Goal: Use online tool/utility: Use online tool/utility

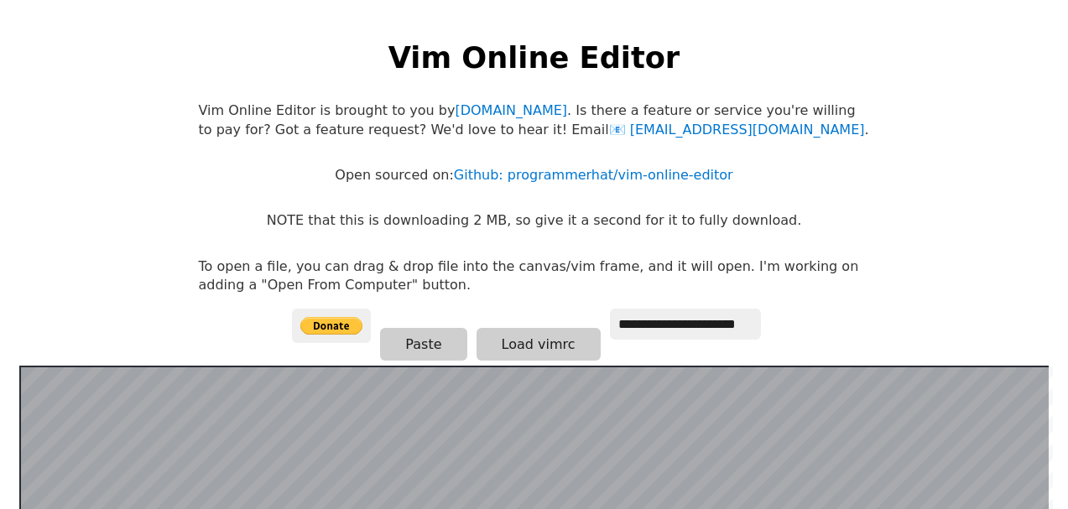
scroll to position [325, 0]
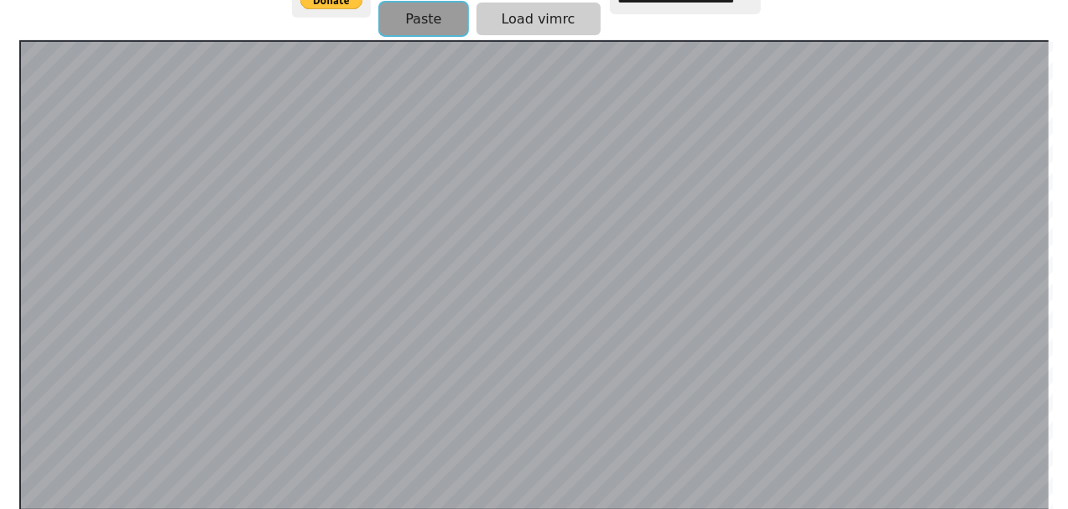
click at [435, 18] on button "Paste" at bounding box center [423, 19] width 86 height 33
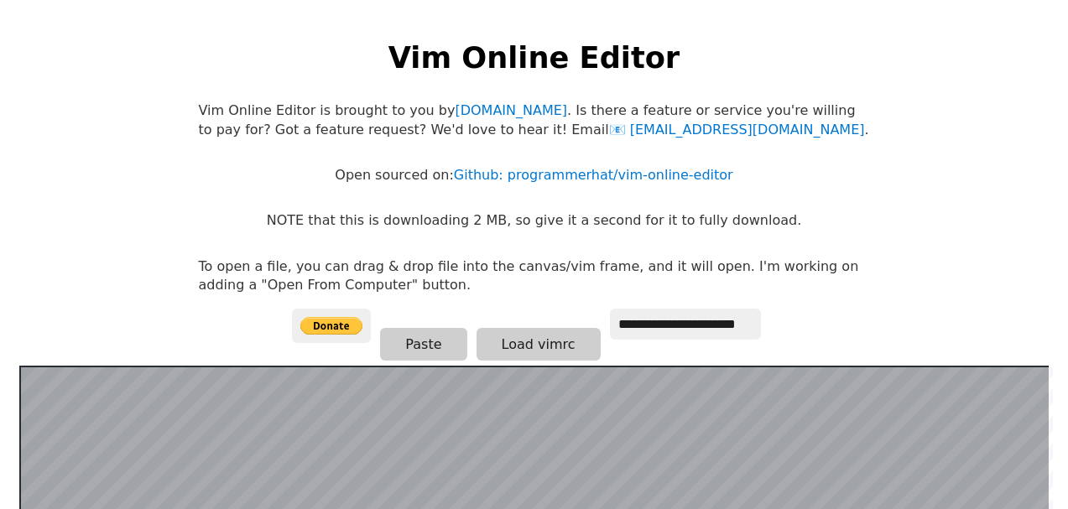
scroll to position [325, 0]
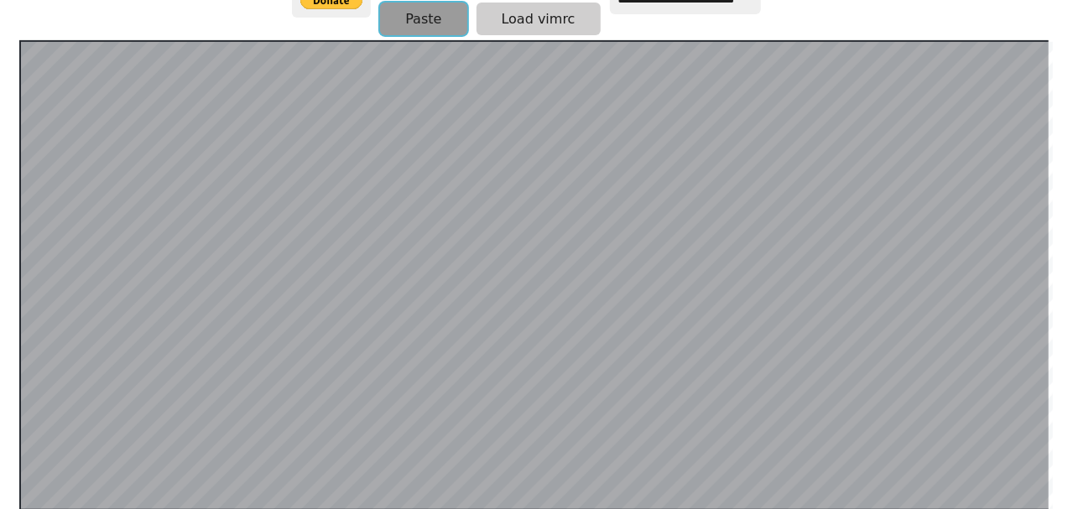
drag, startPoint x: 372, startPoint y: 5, endPoint x: 428, endPoint y: 13, distance: 55.9
click at [428, 13] on button "Paste" at bounding box center [423, 19] width 86 height 33
click at [426, 25] on button "Paste" at bounding box center [423, 19] width 86 height 33
click at [406, 21] on button "Paste" at bounding box center [423, 19] width 86 height 33
click at [433, 23] on button "Paste" at bounding box center [423, 19] width 86 height 33
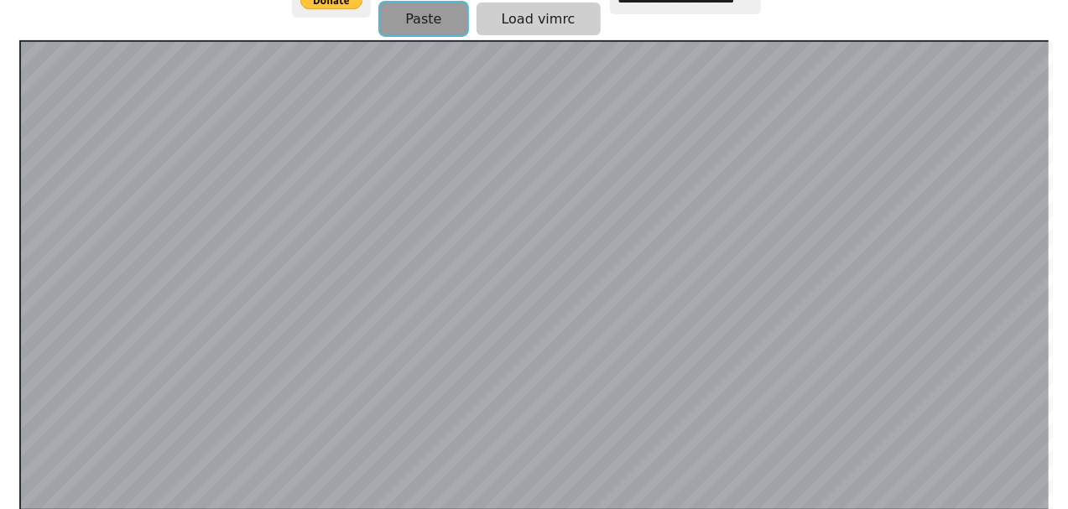
click at [407, 20] on button "Paste" at bounding box center [423, 19] width 86 height 33
click at [431, 23] on button "Paste" at bounding box center [423, 19] width 86 height 33
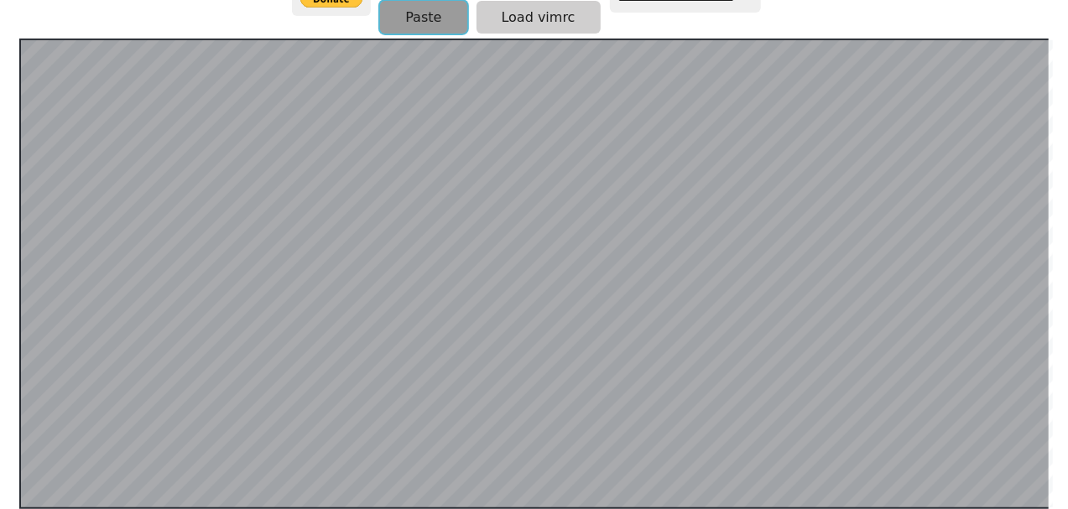
click at [418, 20] on button "Paste" at bounding box center [423, 17] width 86 height 33
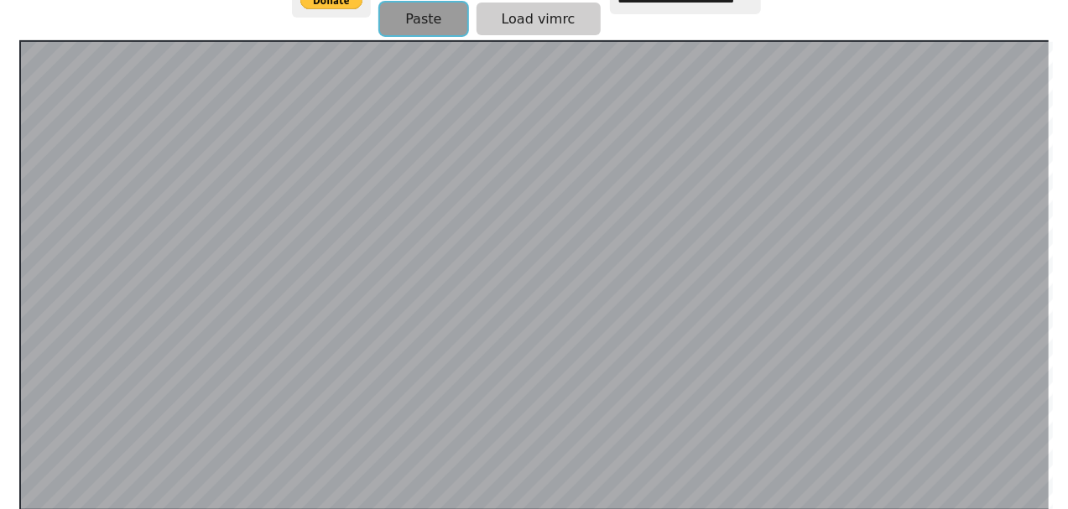
click at [429, 21] on button "Paste" at bounding box center [423, 19] width 86 height 33
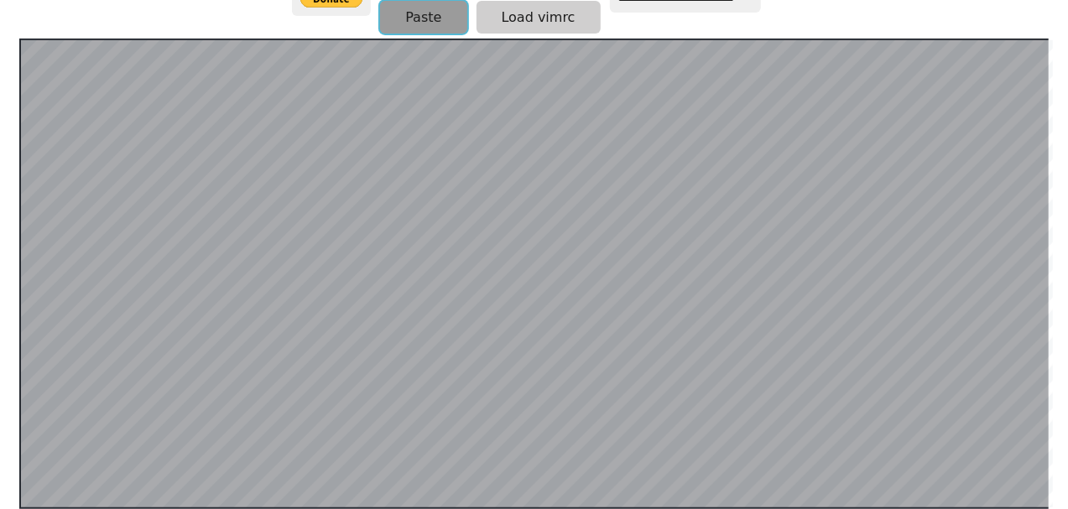
click at [419, 13] on button "Paste" at bounding box center [423, 17] width 86 height 33
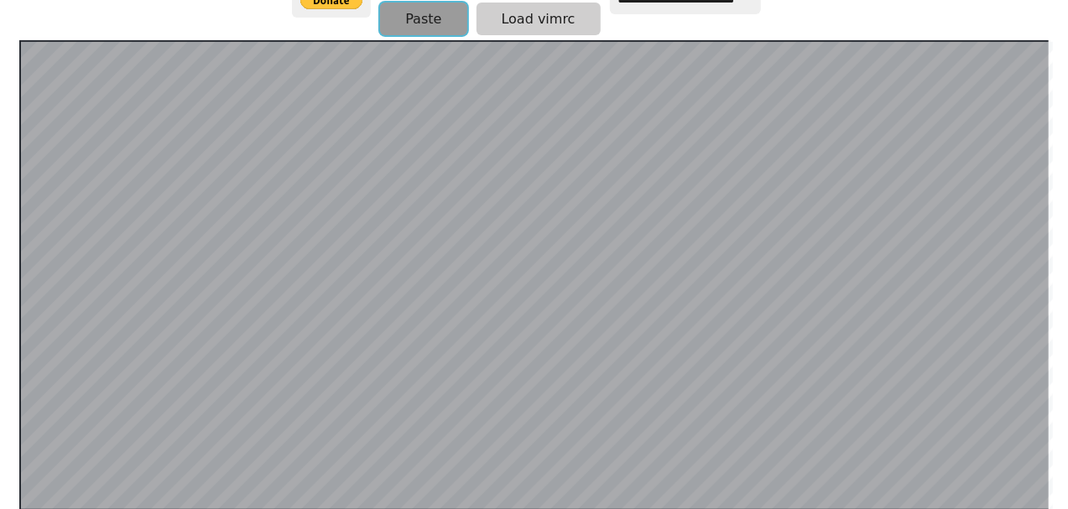
click at [421, 20] on button "Paste" at bounding box center [423, 19] width 86 height 33
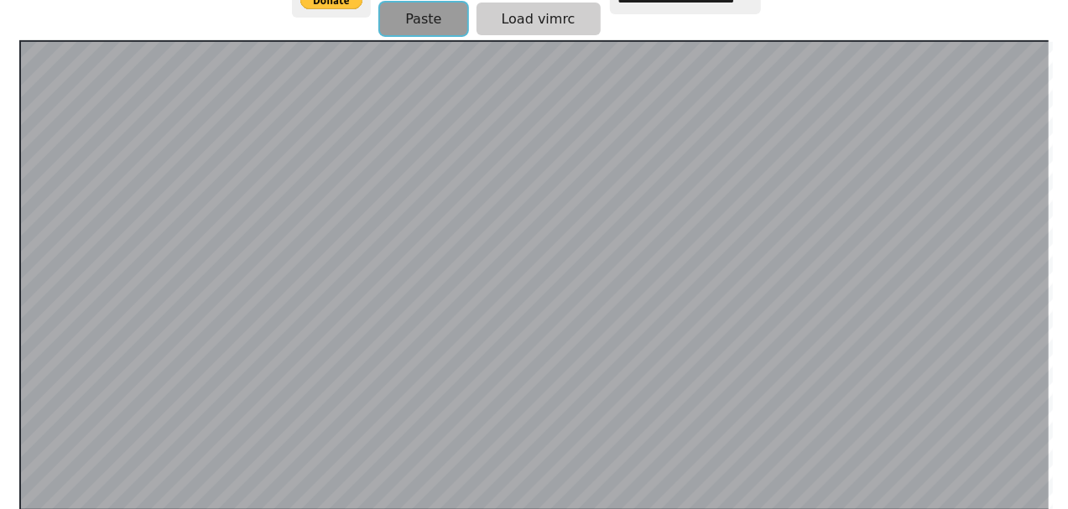
click at [398, 19] on button "Paste" at bounding box center [423, 19] width 86 height 33
